Goal: Contribute content: Contribute content

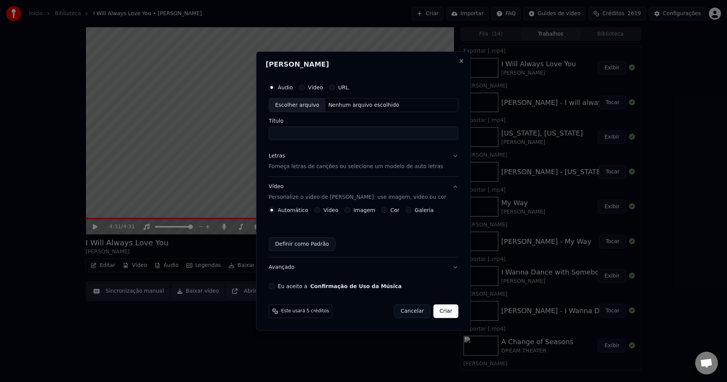
click at [311, 103] on div "Escolher arquivo" at bounding box center [297, 105] width 56 height 14
type input "**********"
click at [294, 166] on p "Forneça letras de canções ou selecione um modelo de auto letras" at bounding box center [356, 167] width 175 height 8
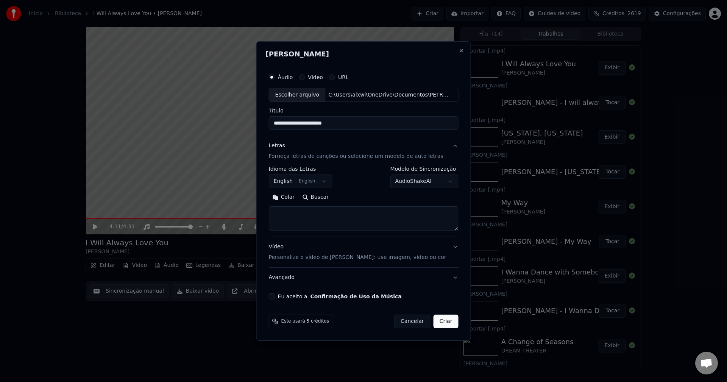
click at [298, 219] on textarea at bounding box center [364, 219] width 190 height 24
paste textarea "**********"
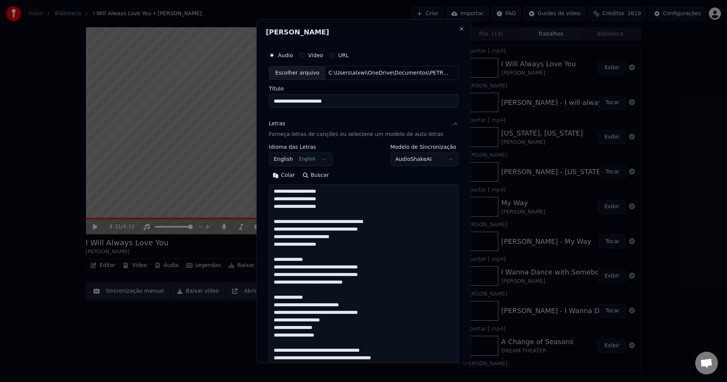
scroll to position [426, 0]
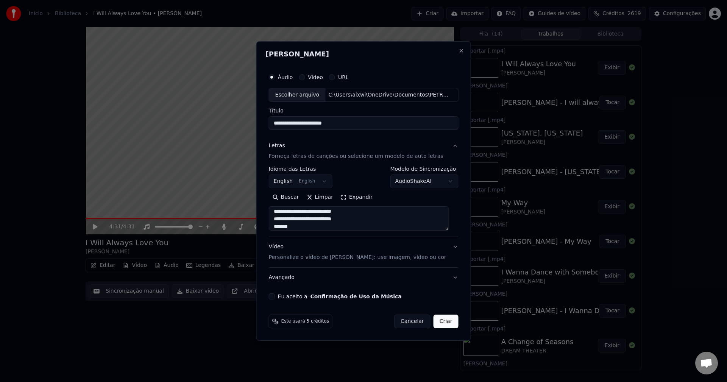
type textarea "**********"
click at [309, 258] on p "Personalize o vídeo de [PERSON_NAME]: use imagem, vídeo ou cor" at bounding box center [358, 258] width 178 height 8
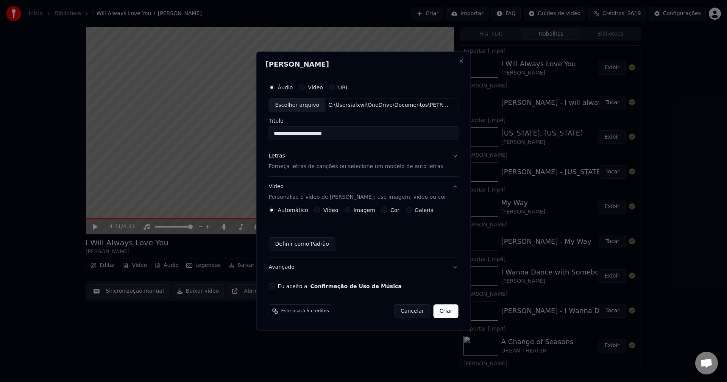
click at [350, 211] on button "Imagem" at bounding box center [347, 210] width 6 height 6
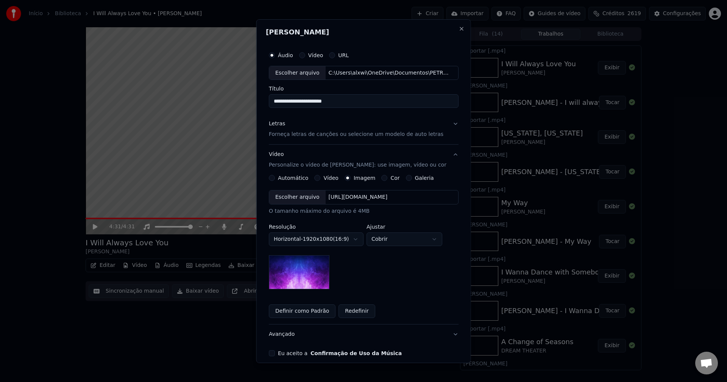
click at [303, 200] on div "Escolher arquivo" at bounding box center [297, 198] width 56 height 14
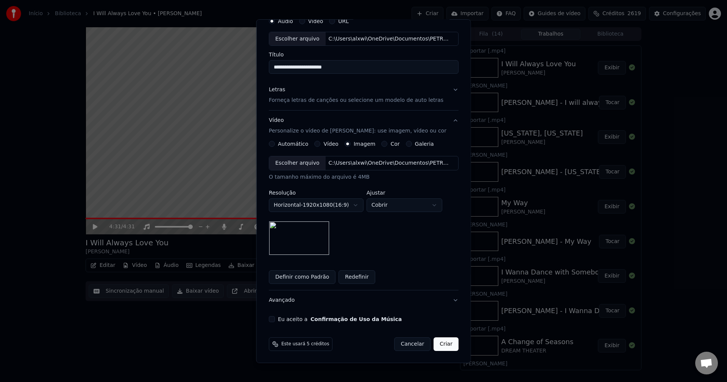
scroll to position [34, 0]
click at [274, 316] on button "Eu aceito a Confirmação de Uso da Música" at bounding box center [272, 319] width 6 height 6
click at [438, 345] on button "Criar" at bounding box center [446, 344] width 25 height 14
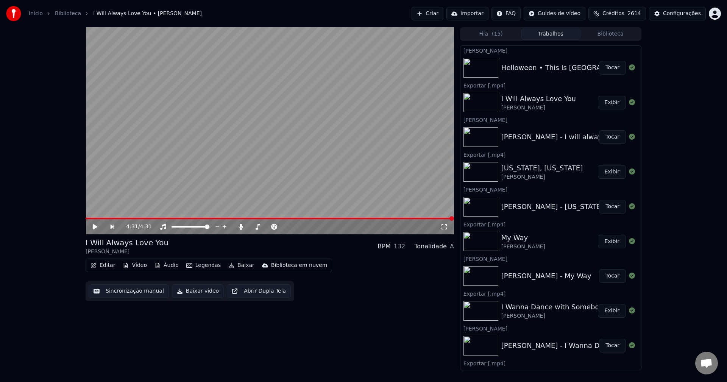
click at [604, 70] on button "Tocar" at bounding box center [612, 68] width 27 height 14
click at [334, 217] on video at bounding box center [270, 130] width 369 height 207
click at [342, 216] on video at bounding box center [270, 130] width 369 height 207
click at [336, 221] on span at bounding box center [334, 218] width 5 height 5
click at [339, 220] on span at bounding box center [336, 218] width 5 height 5
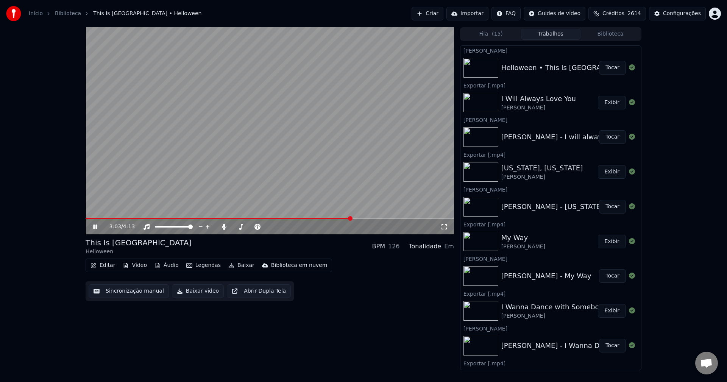
click at [351, 219] on span at bounding box center [350, 218] width 5 height 5
click at [360, 220] on span at bounding box center [357, 218] width 5 height 5
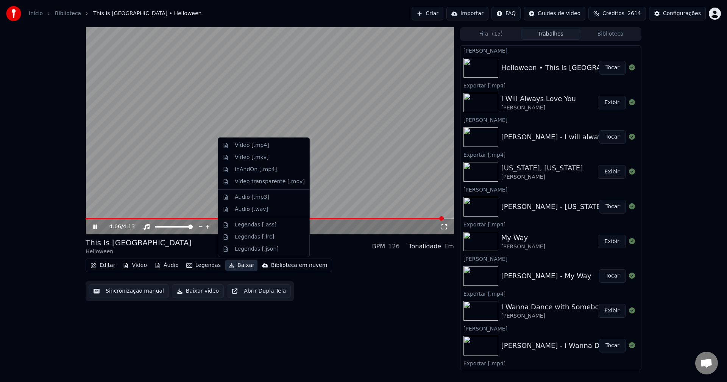
click at [234, 265] on button "Baixar" at bounding box center [241, 265] width 32 height 11
click at [245, 148] on div "Vídeo [.mp4]" at bounding box center [252, 146] width 34 height 8
